Goal: Navigation & Orientation: Find specific page/section

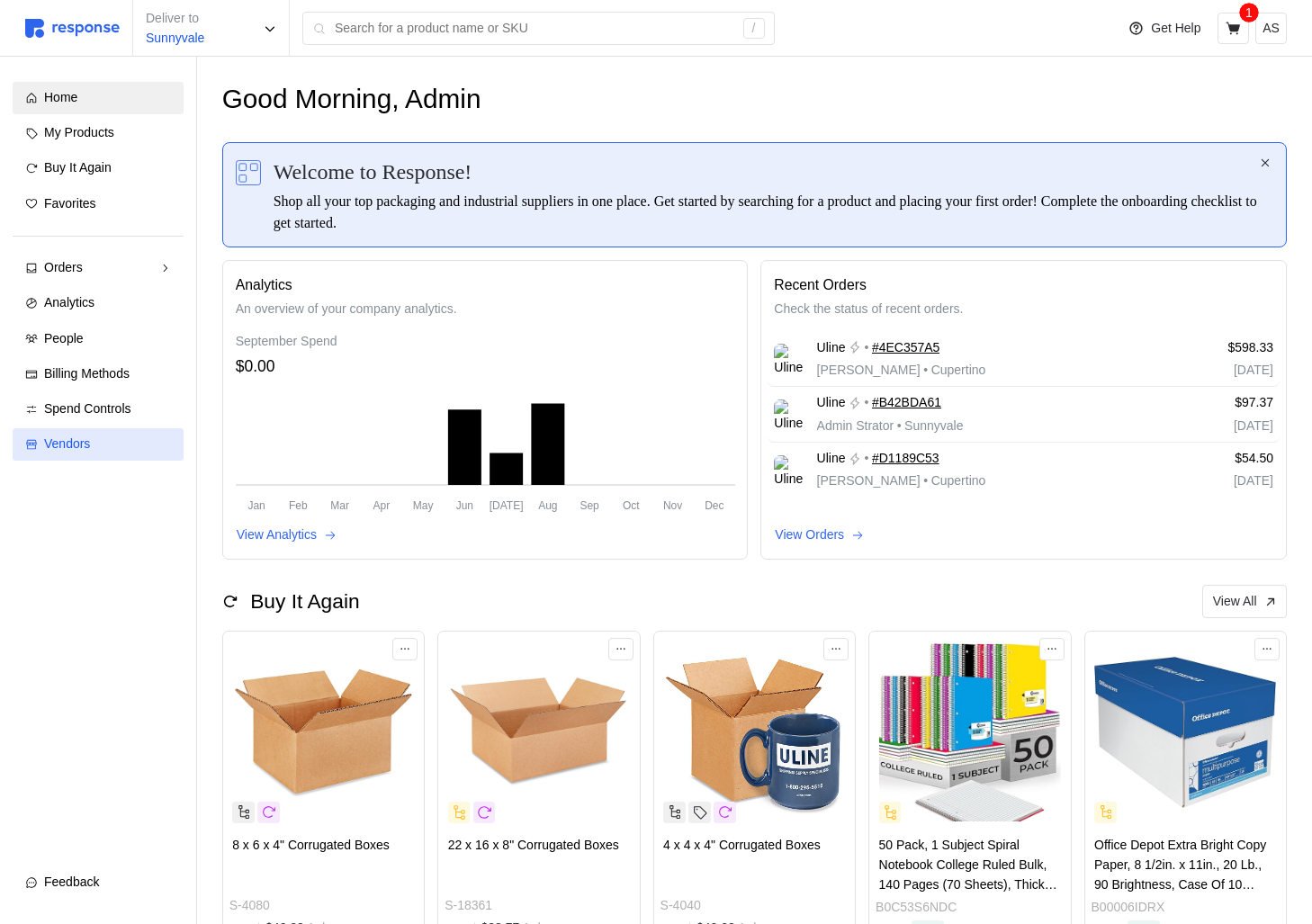
click at [33, 436] on link "Vendors" at bounding box center [98, 445] width 171 height 33
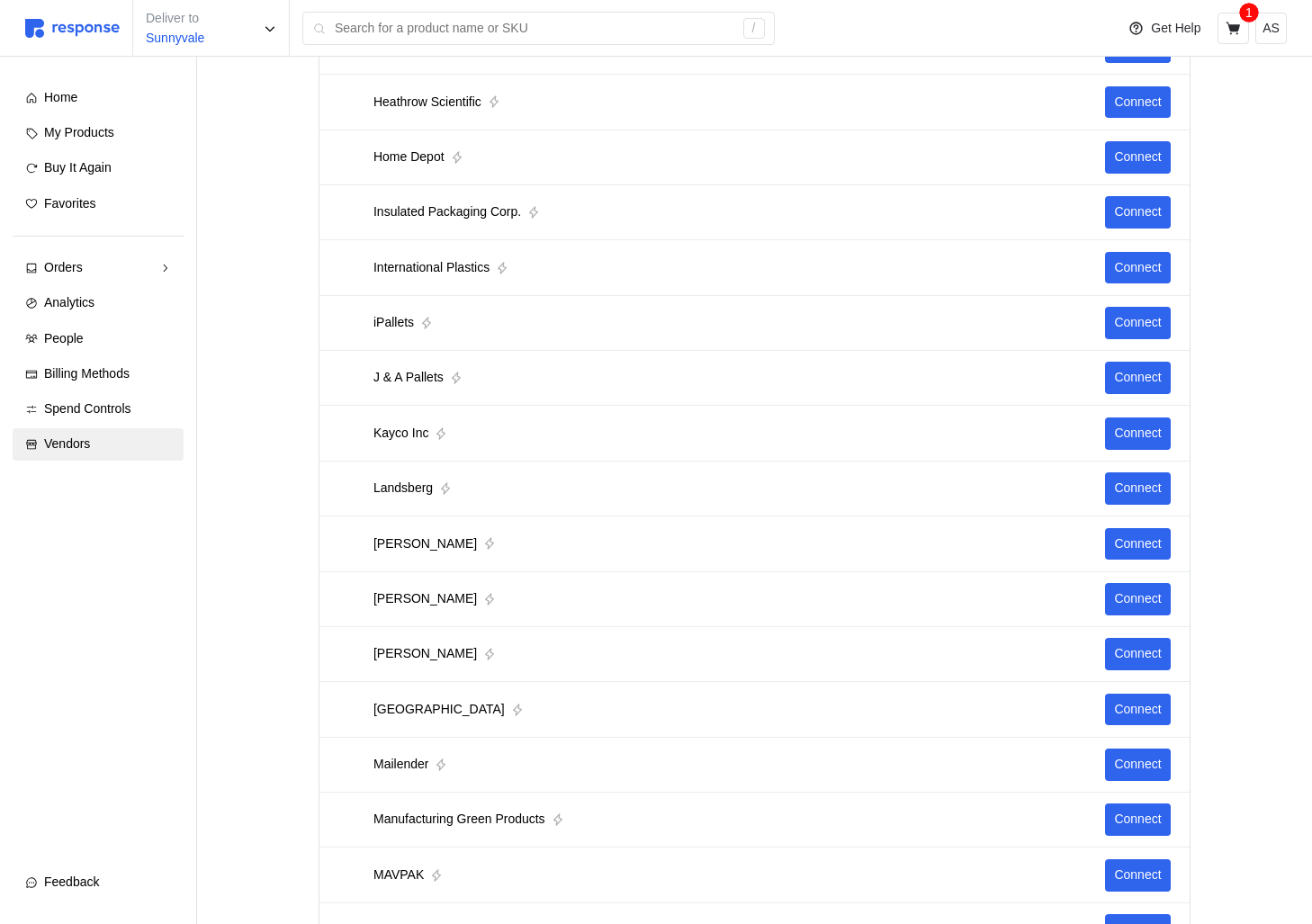
scroll to position [2566, 0]
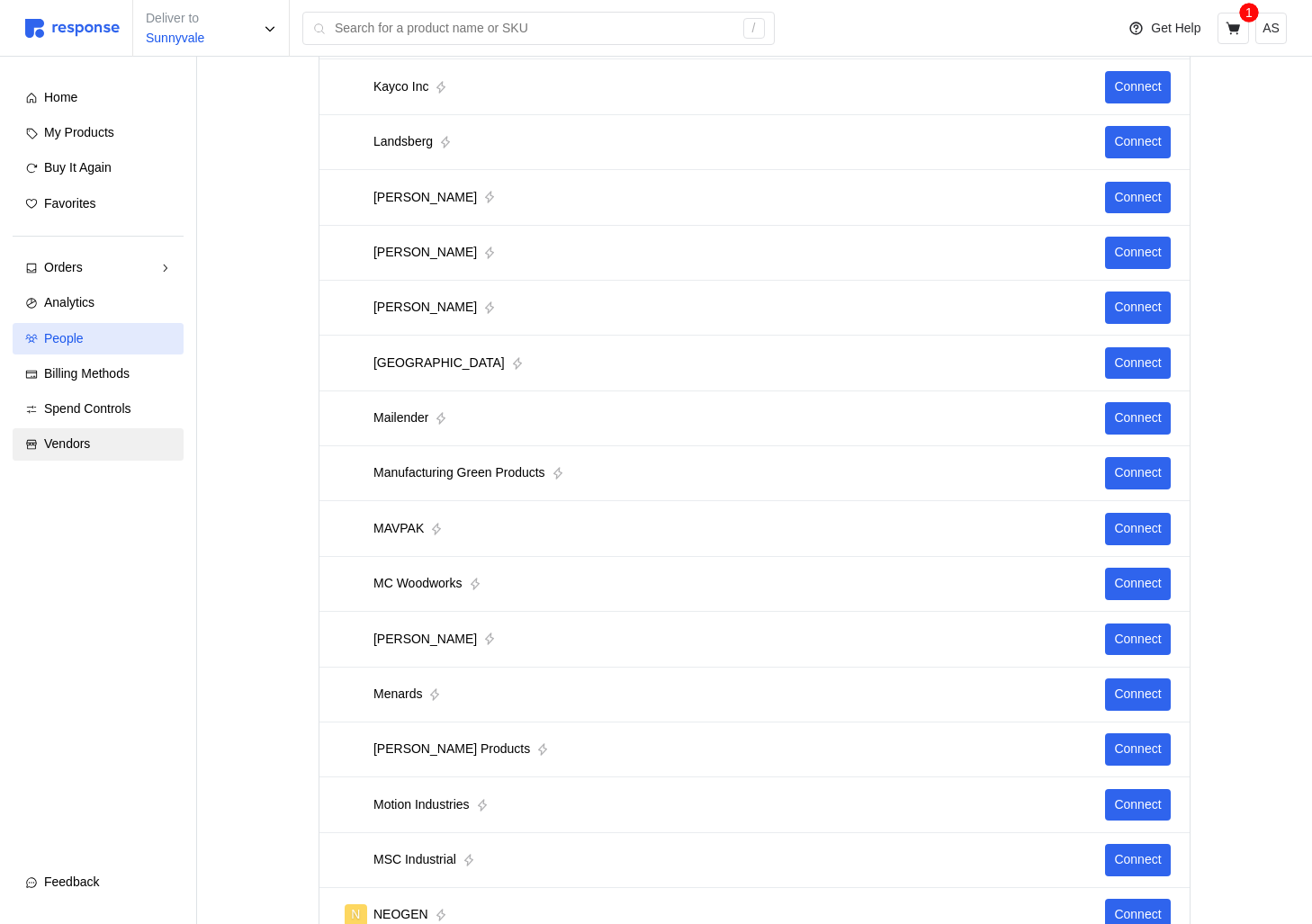
click at [131, 340] on div "People" at bounding box center [108, 339] width 127 height 20
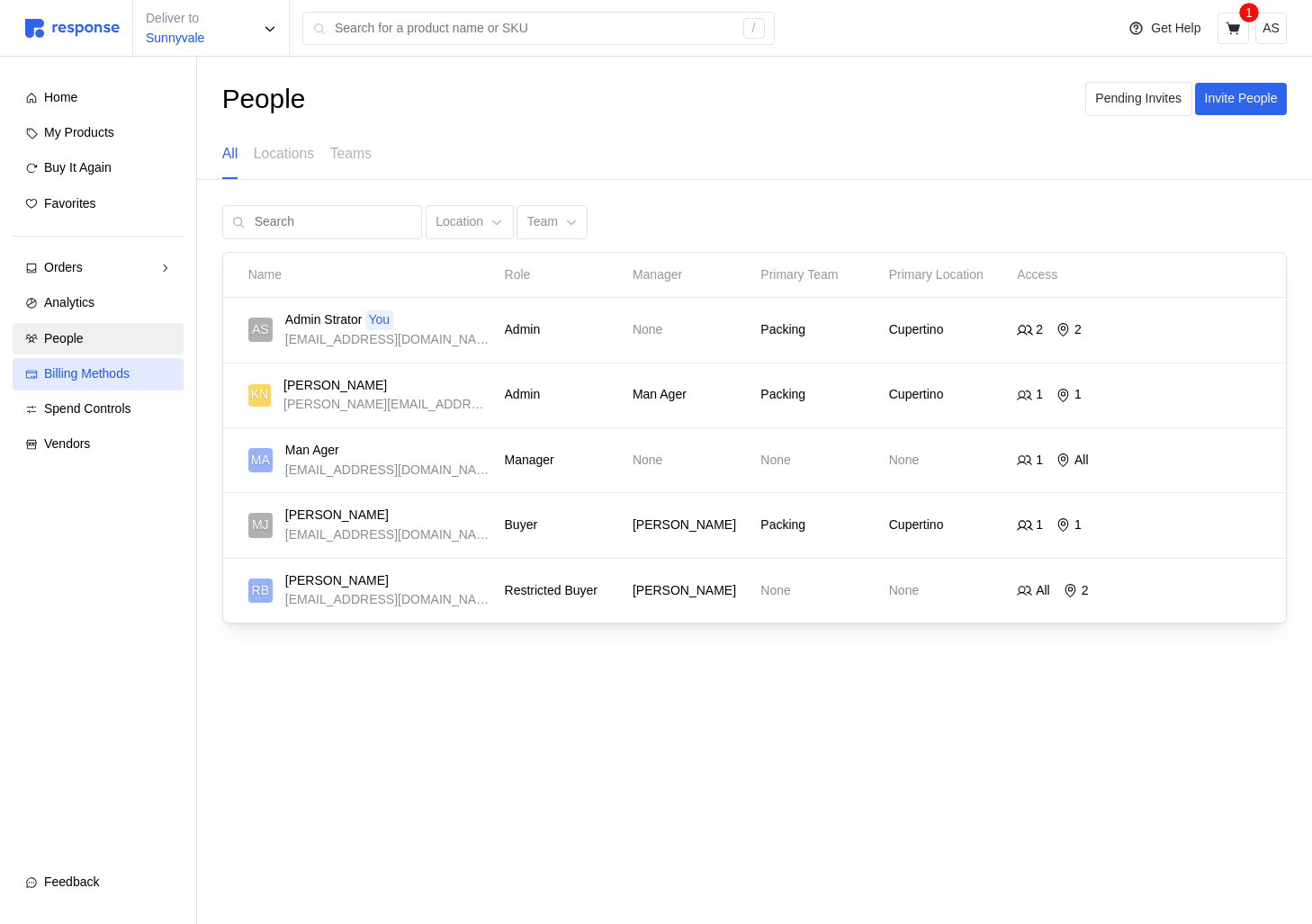
click at [127, 389] on link "Billing Methods" at bounding box center [98, 375] width 171 height 33
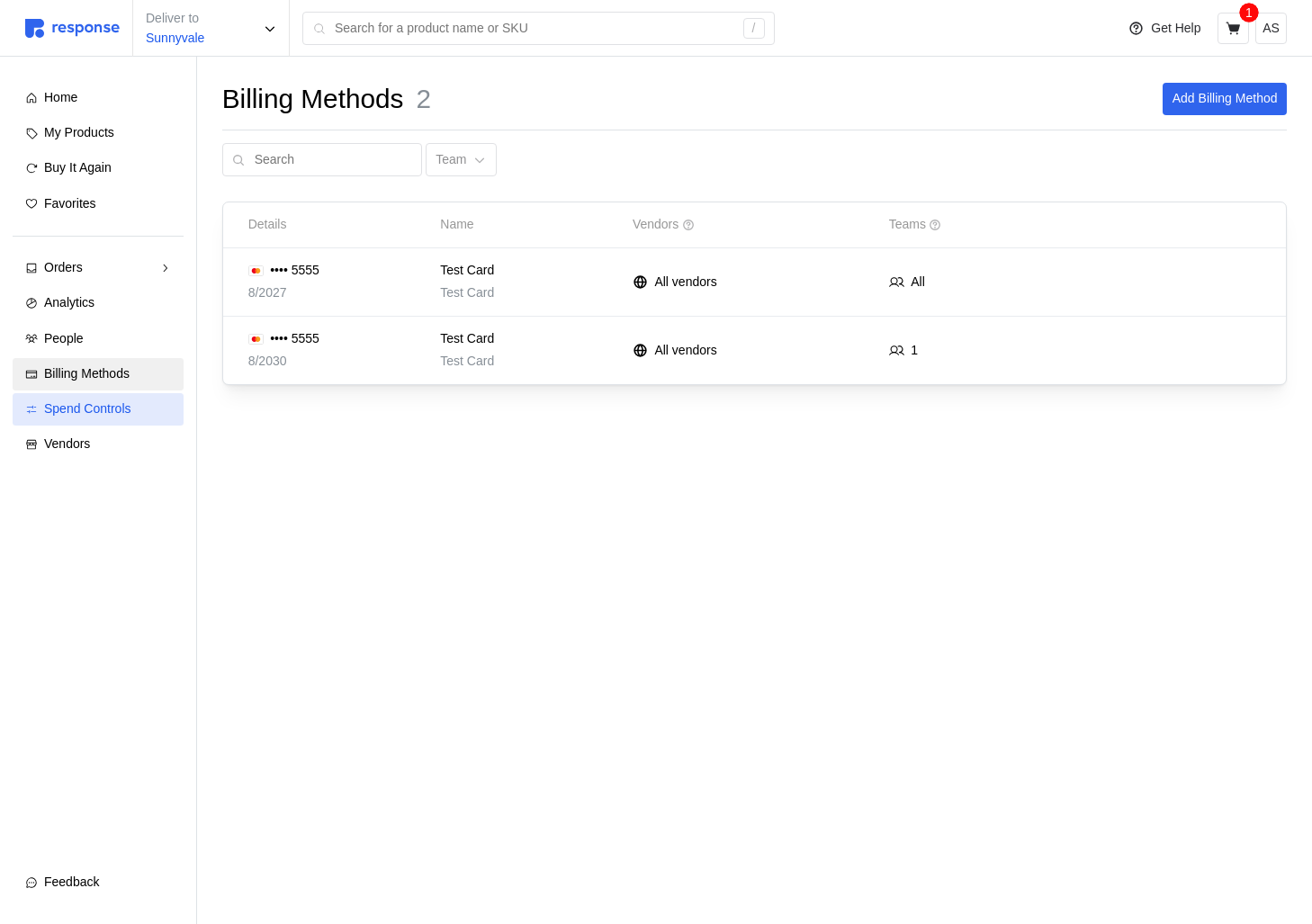
click at [127, 411] on span "Spend Controls" at bounding box center [87, 408] width 87 height 14
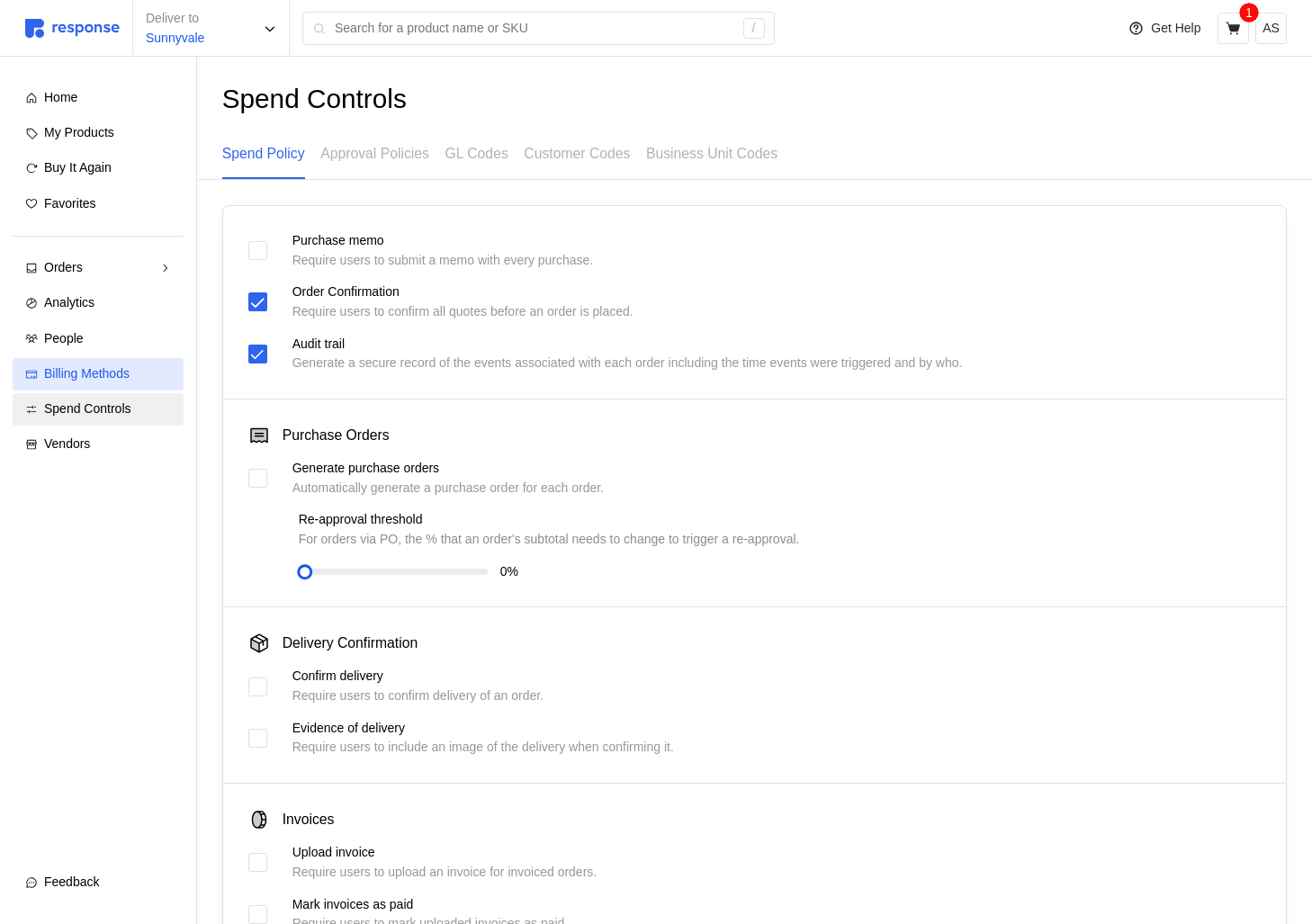
click at [123, 370] on span "Billing Methods" at bounding box center [86, 373] width 85 height 14
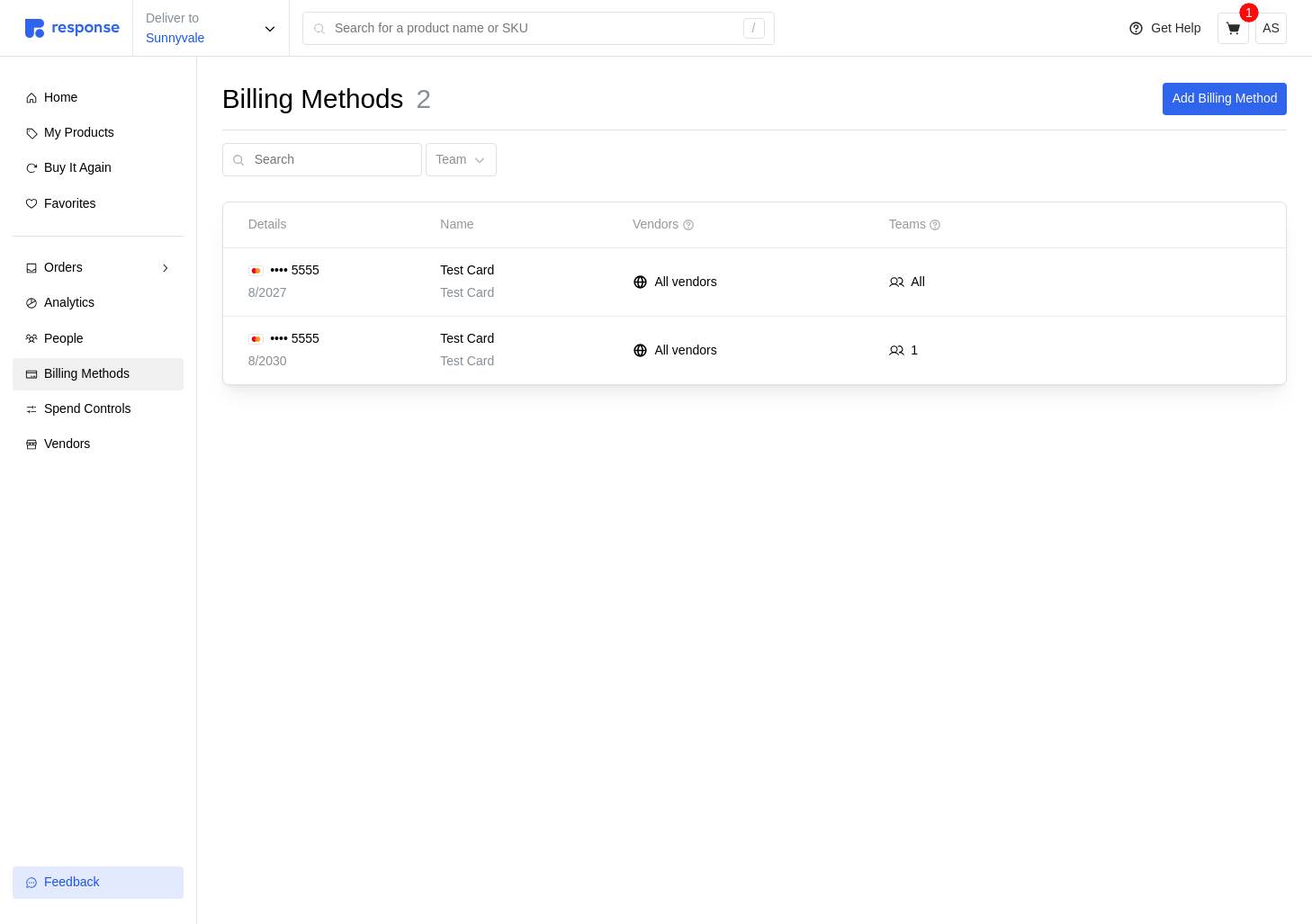
click at [102, 873] on div "Feedback" at bounding box center [108, 883] width 127 height 20
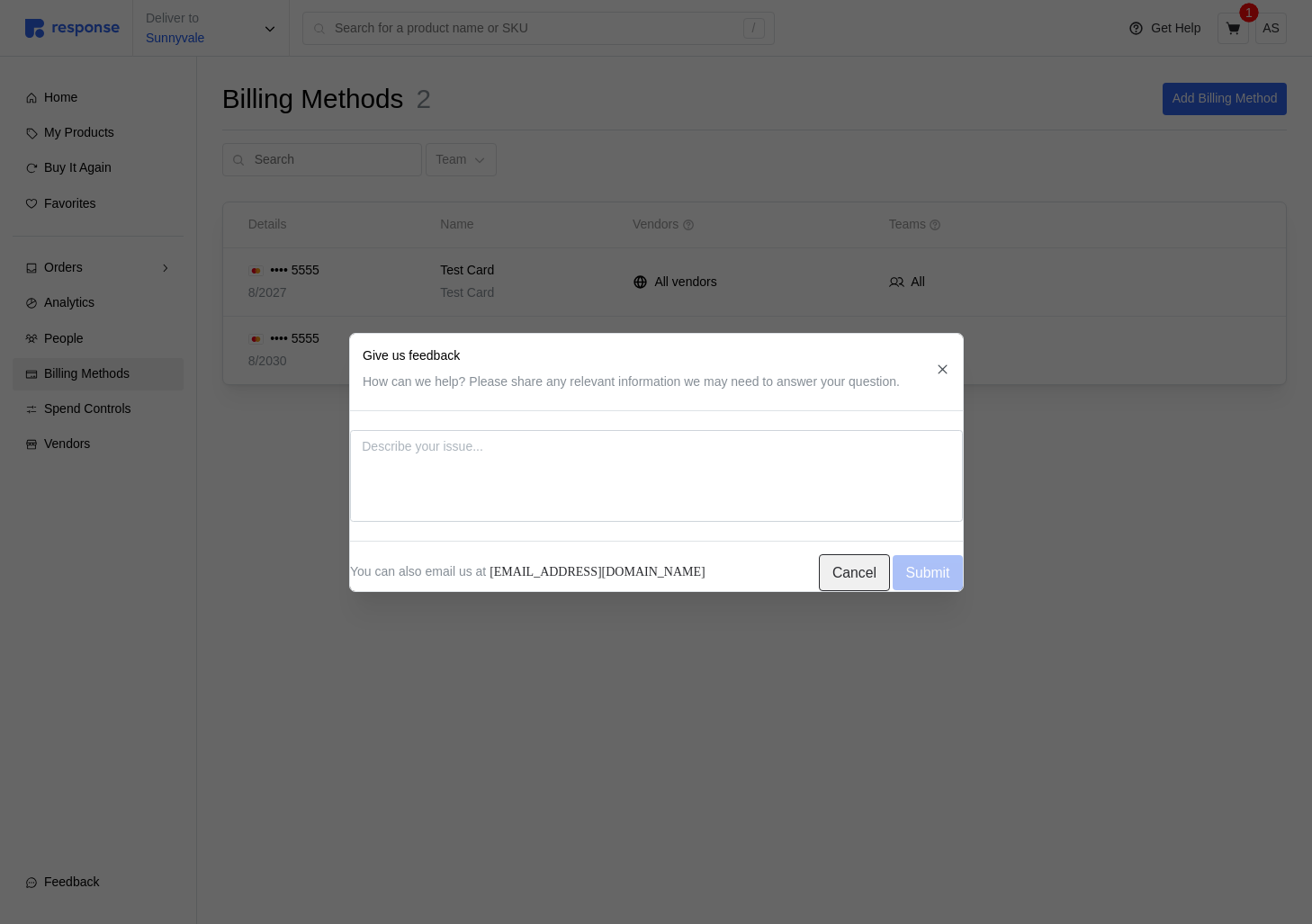
click at [832, 570] on p "Cancel" at bounding box center [854, 571] width 44 height 22
type textarea "x"
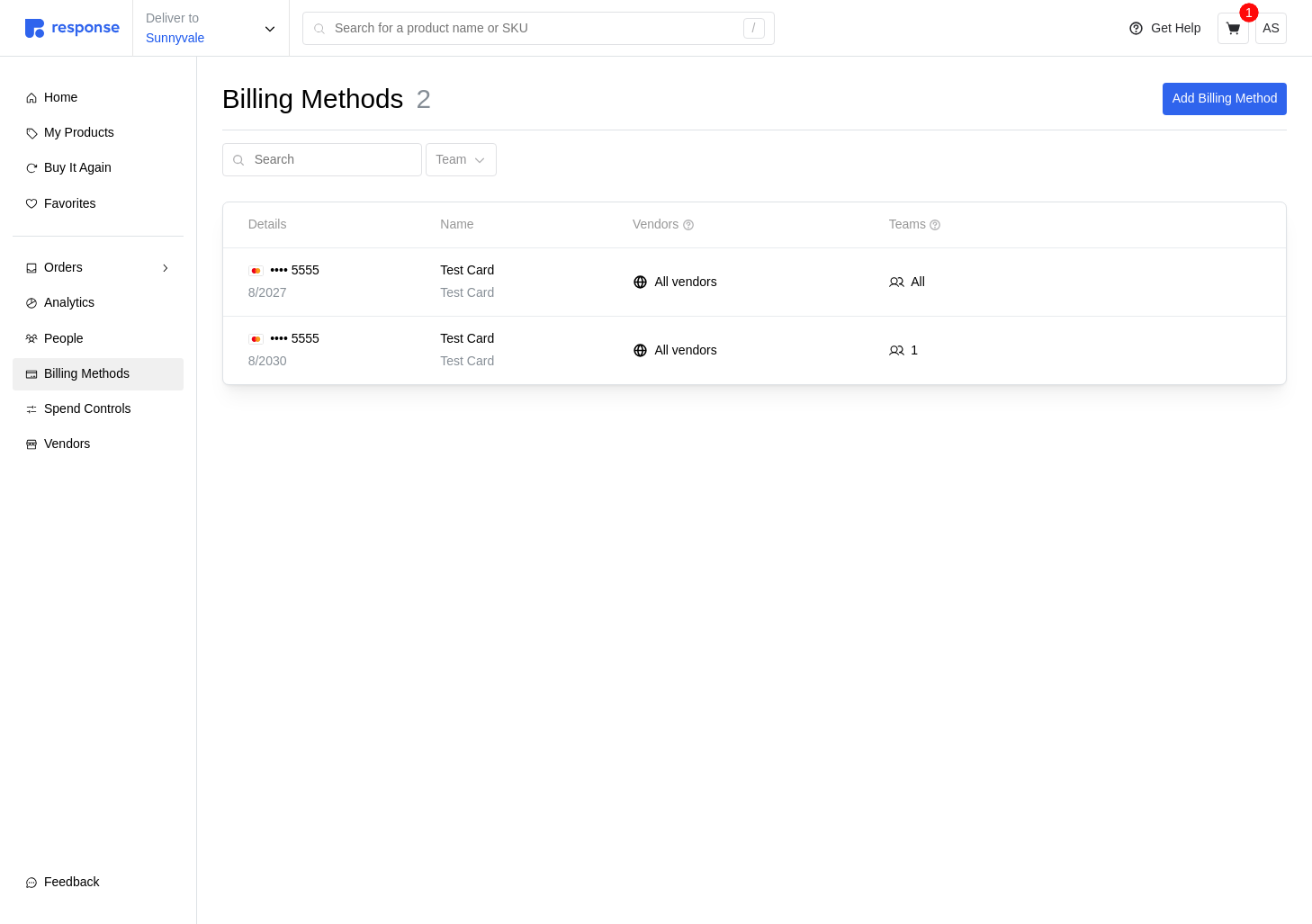
click at [339, 448] on div "Billing Methods 2 Add Billing Method Team Details Name Vendors Teams •••• 5555 …" at bounding box center [754, 258] width 1115 height 404
